Goal: Task Accomplishment & Management: Manage account settings

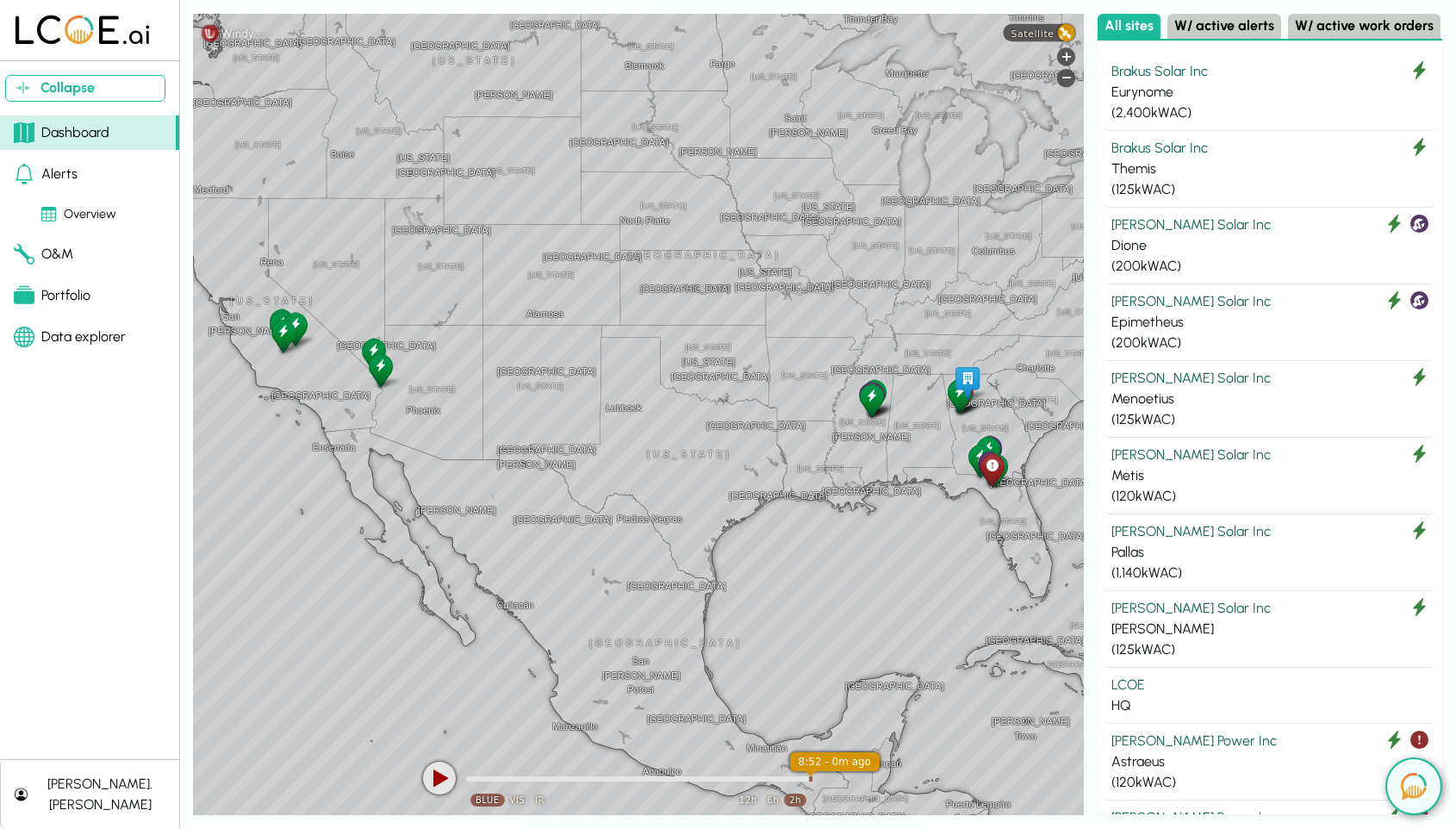
click at [85, 806] on div "[PERSON_NAME].[PERSON_NAME]" at bounding box center [100, 794] width 131 height 41
click at [130, 758] on link "Logout tejus.parikh" at bounding box center [160, 754] width 249 height 16
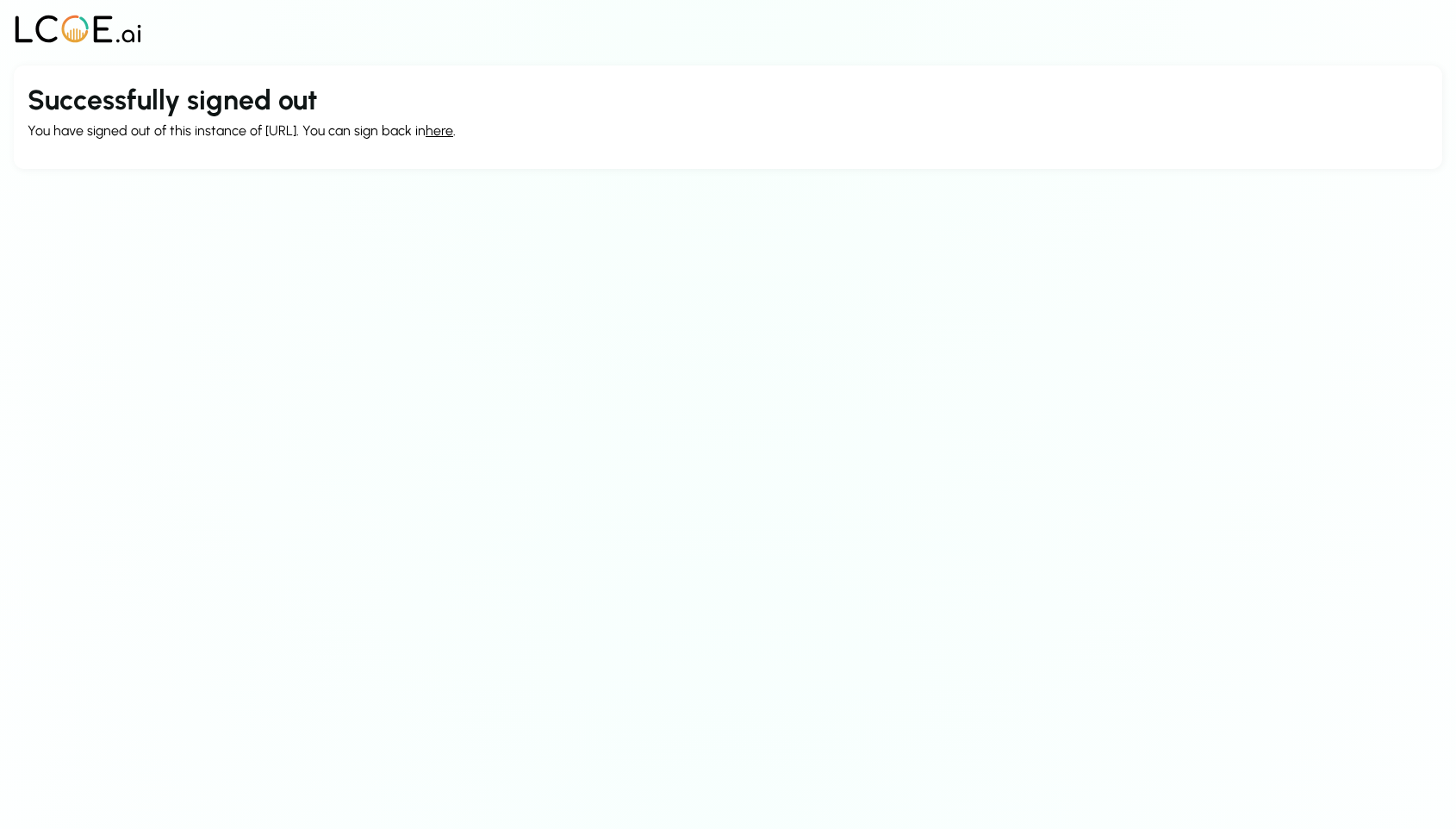
click at [448, 136] on link "here" at bounding box center [439, 130] width 28 height 16
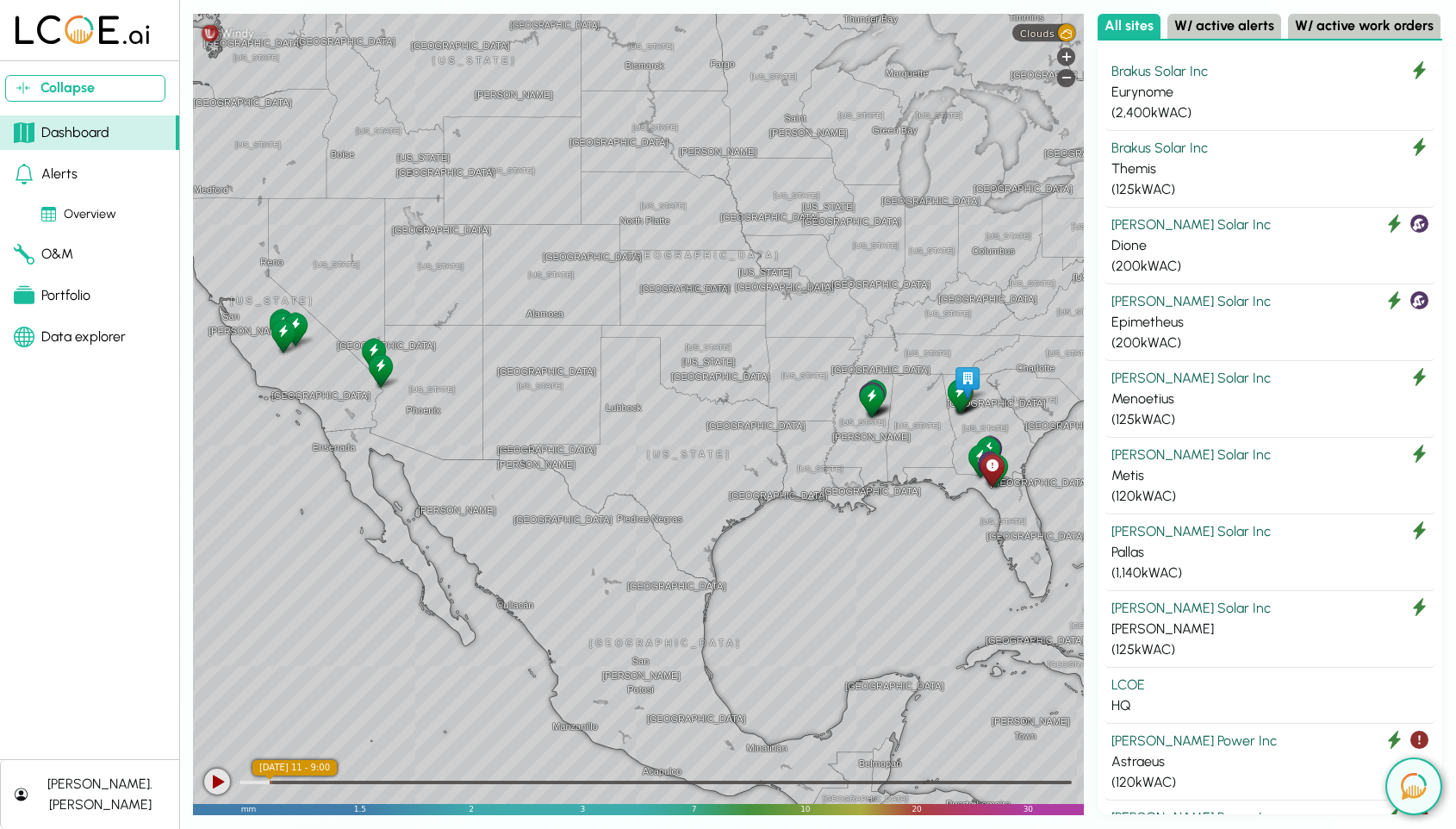
click at [1049, 29] on span "Clouds" at bounding box center [1038, 34] width 35 height 12
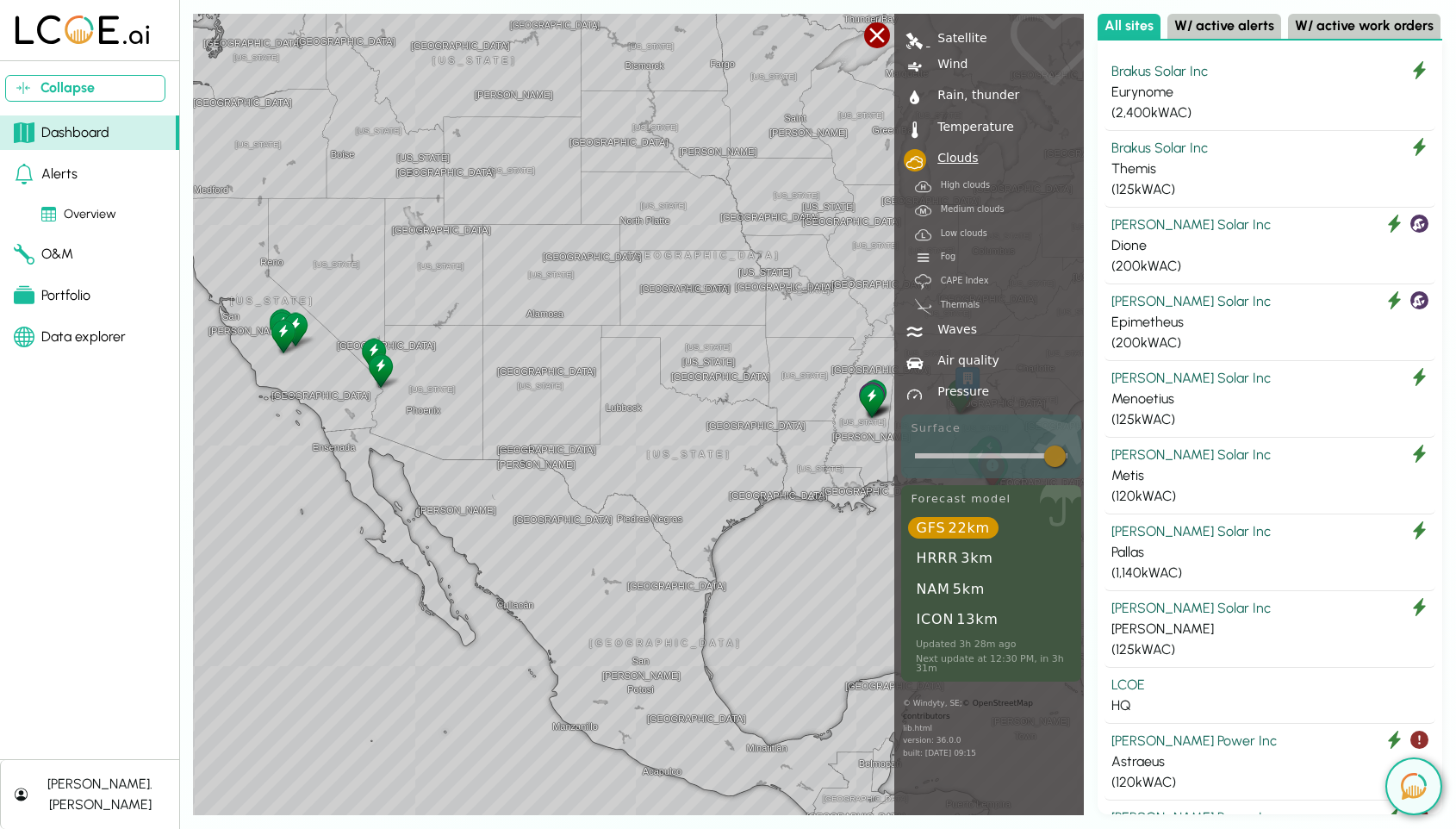
click at [957, 40] on div "Satellite" at bounding box center [958, 38] width 57 height 13
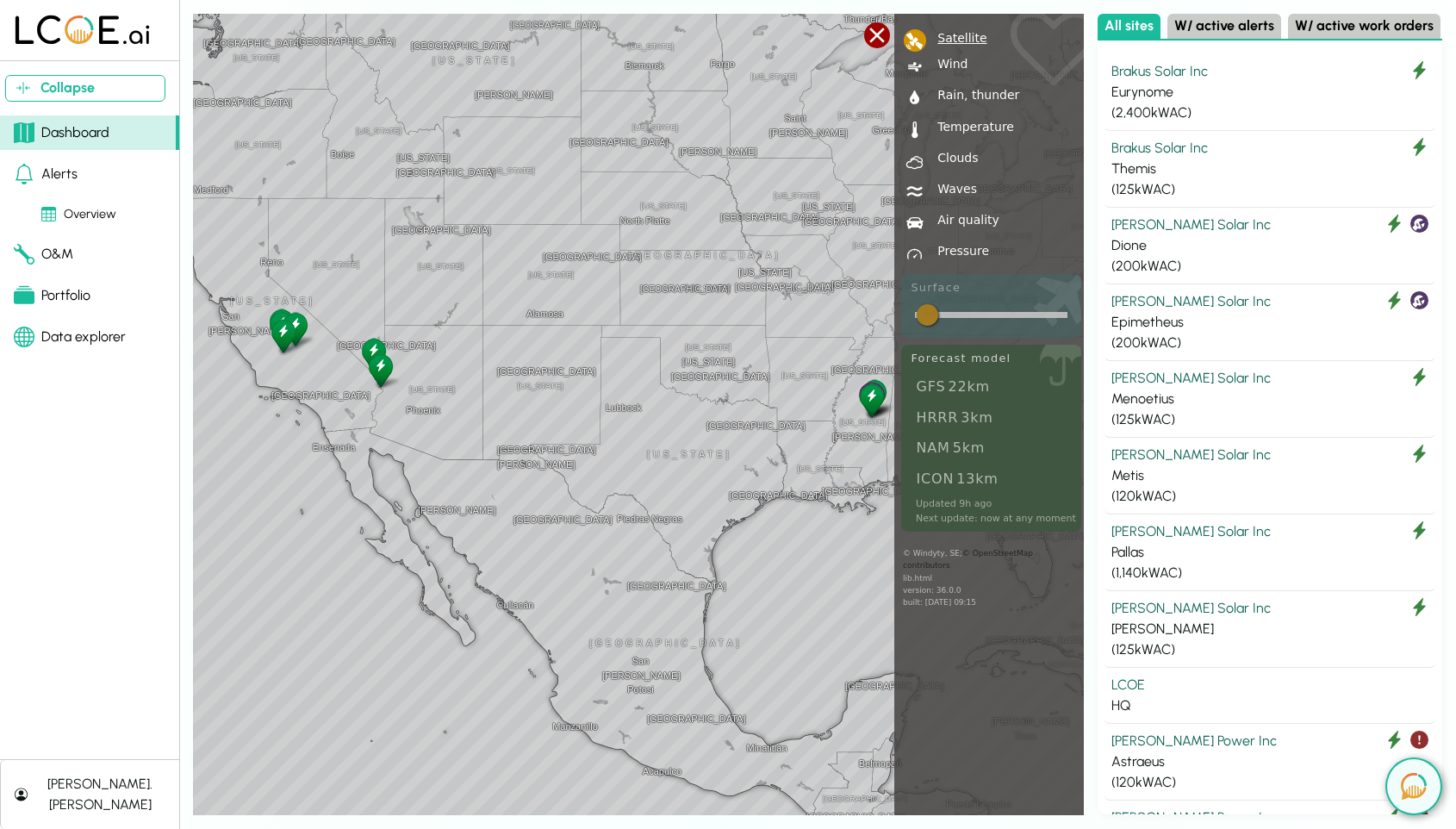
click at [879, 42] on div at bounding box center [876, 35] width 26 height 26
